Goal: Information Seeking & Learning: Check status

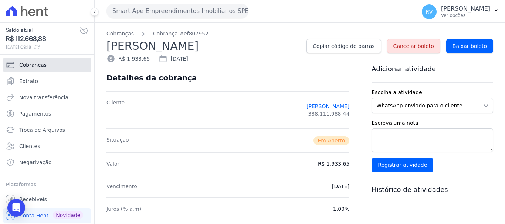
click at [26, 61] on link "Cobranças" at bounding box center [47, 65] width 88 height 15
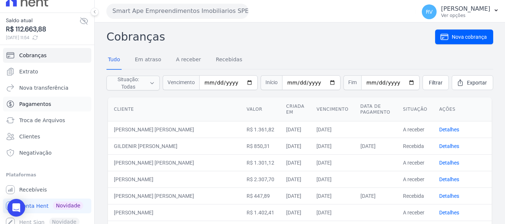
scroll to position [15, 0]
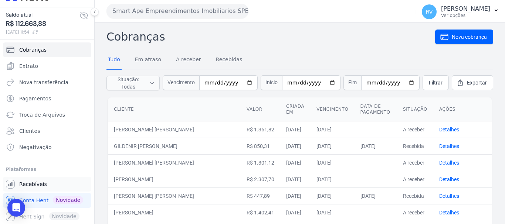
click at [30, 184] on span "Recebíveis" at bounding box center [33, 184] width 28 height 7
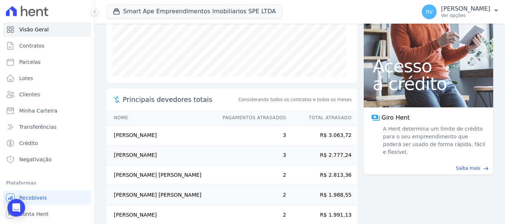
scroll to position [153, 0]
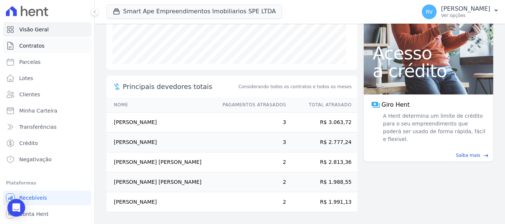
click at [38, 47] on span "Contratos" at bounding box center [31, 45] width 25 height 7
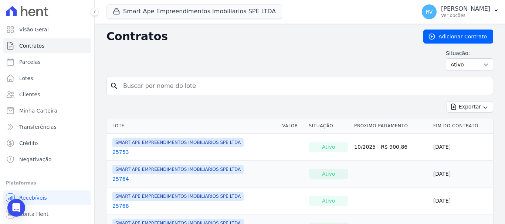
click at [214, 88] on input "search" at bounding box center [304, 86] width 371 height 15
paste input "APARECIDA DE [PERSON_NAME]"
click at [296, 92] on input "APARECIDA DE [PERSON_NAME]" at bounding box center [304, 86] width 371 height 15
type input "APARECIDA DE [PERSON_NAME]"
click at [112, 85] on icon "search" at bounding box center [114, 86] width 9 height 9
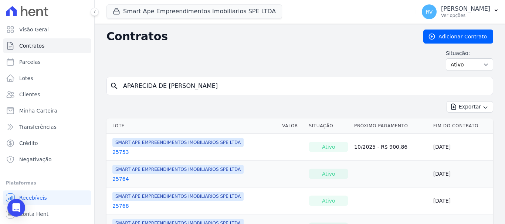
click at [252, 89] on input "APARECIDA DE [PERSON_NAME]" at bounding box center [304, 86] width 371 height 15
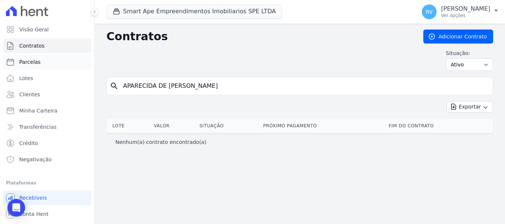
click at [35, 66] on link "Parcelas" at bounding box center [47, 62] width 88 height 15
select select
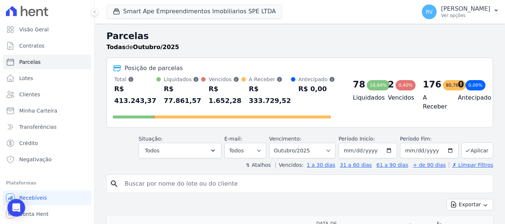
drag, startPoint x: 231, startPoint y: 179, endPoint x: 224, endPoint y: 183, distance: 8.3
click at [231, 181] on input "search" at bounding box center [305, 184] width 370 height 15
paste input "APARECIDA DE [PERSON_NAME]"
type input "APARECIDA DE [PERSON_NAME]"
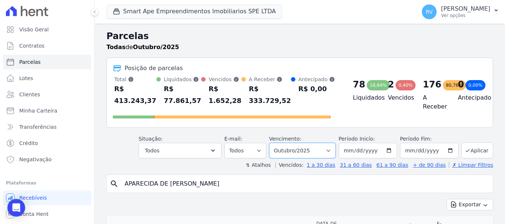
click at [331, 151] on select "Filtrar por período ──────── Todos os meses Março/2024 Abril/2024 Maio/2024 Jun…" at bounding box center [302, 151] width 67 height 16
select select "all"
click at [274, 143] on select "Filtrar por período ──────── Todos os meses Março/2024 Abril/2024 Maio/2024 Jun…" at bounding box center [302, 151] width 67 height 16
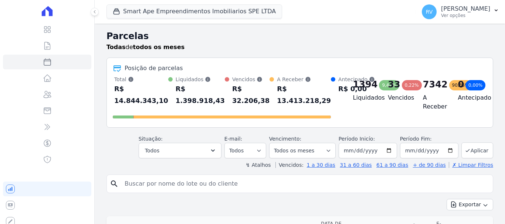
select select
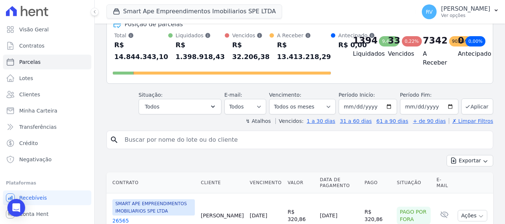
scroll to position [111, 0]
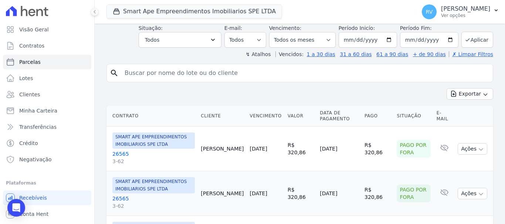
click at [180, 75] on input "search" at bounding box center [305, 73] width 370 height 15
paste input "APARECIDA DE [PERSON_NAME]"
type input "APARECIDA DE [PERSON_NAME]"
click at [116, 72] on icon "search" at bounding box center [114, 73] width 9 height 9
click at [225, 75] on input "APARECIDA DE [PERSON_NAME]" at bounding box center [305, 73] width 370 height 15
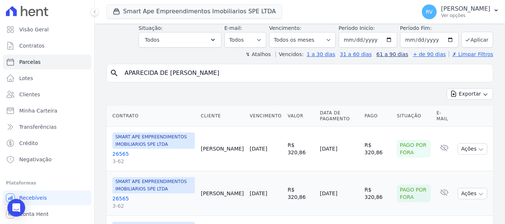
select select
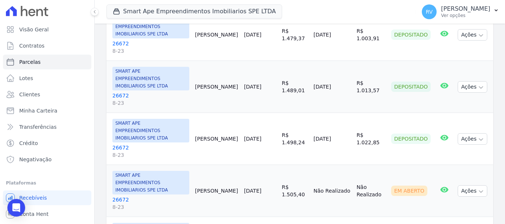
scroll to position [259, 0]
click at [121, 196] on link "26672 8-23" at bounding box center [150, 203] width 77 height 15
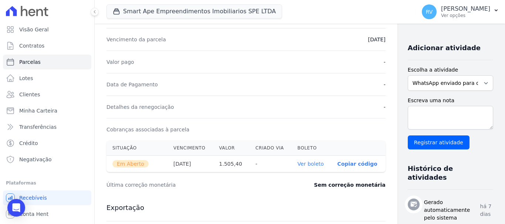
scroll to position [185, 0]
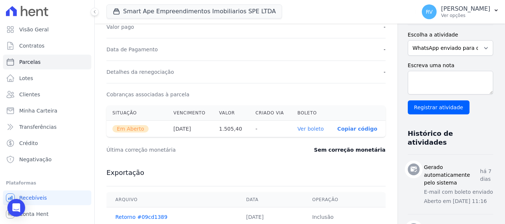
click at [337, 128] on p "Copiar código" at bounding box center [357, 129] width 40 height 6
click at [298, 129] on link "Ver boleto" at bounding box center [311, 129] width 26 height 6
